Goal: Transaction & Acquisition: Obtain resource

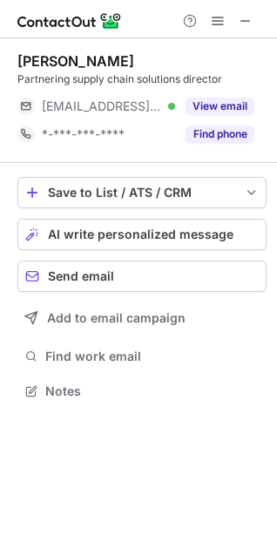
scroll to position [8, 8]
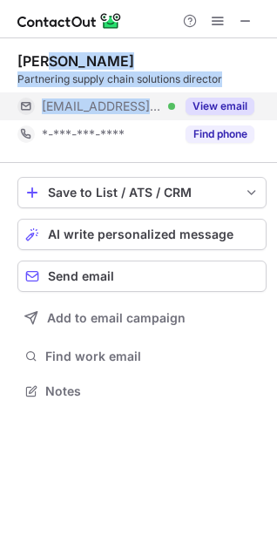
drag, startPoint x: 51, startPoint y: 52, endPoint x: 150, endPoint y: 107, distance: 112.8
click at [150, 107] on div "Michael Jones Partnering supply chain solutions director ***@huwsgray.co.uk Ver…" at bounding box center [141, 100] width 249 height 96
copy div "ael Jones Partnering supply chain solutions director ***@huwsgray.co."
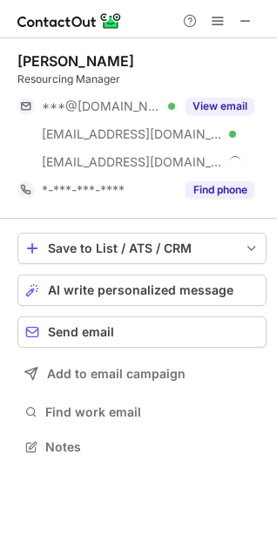
scroll to position [434, 277]
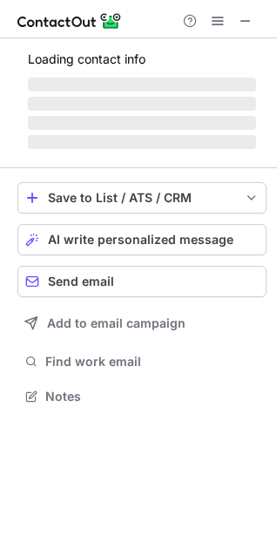
scroll to position [8, 8]
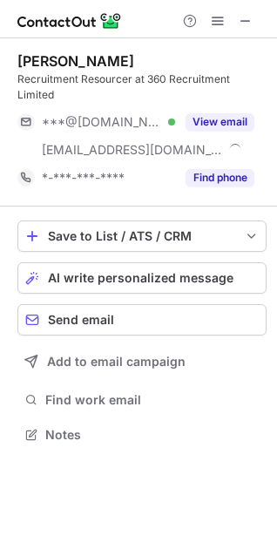
scroll to position [406, 277]
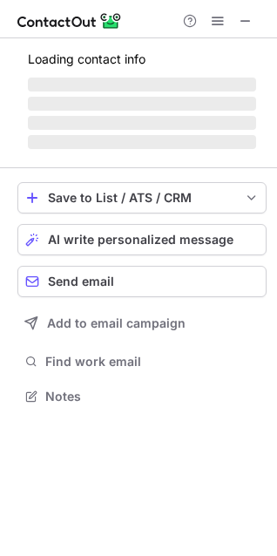
scroll to position [8, 8]
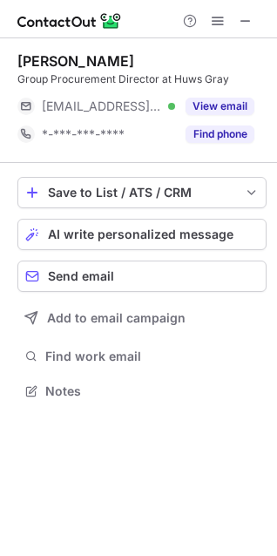
scroll to position [8, 8]
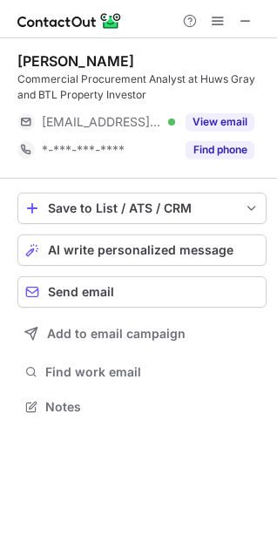
scroll to position [394, 277]
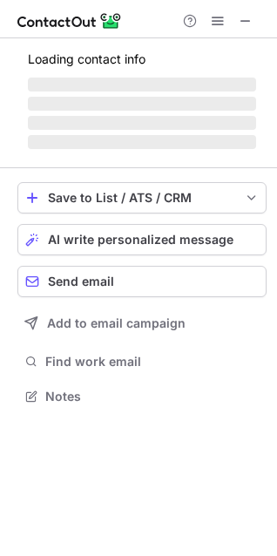
scroll to position [384, 277]
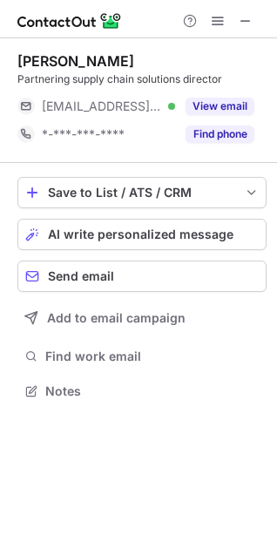
scroll to position [8, 8]
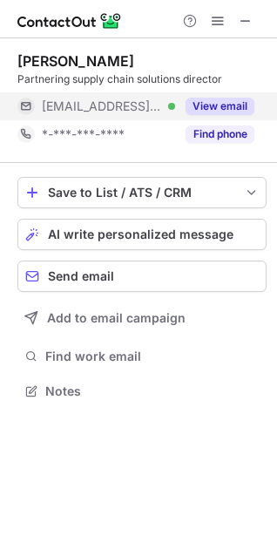
click at [208, 99] on button "View email" at bounding box center [220, 106] width 69 height 17
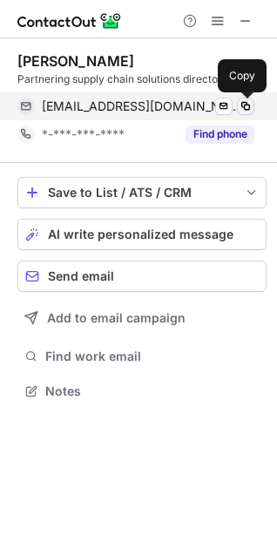
click at [243, 104] on span at bounding box center [246, 106] width 14 height 14
